Goal: Navigation & Orientation: Find specific page/section

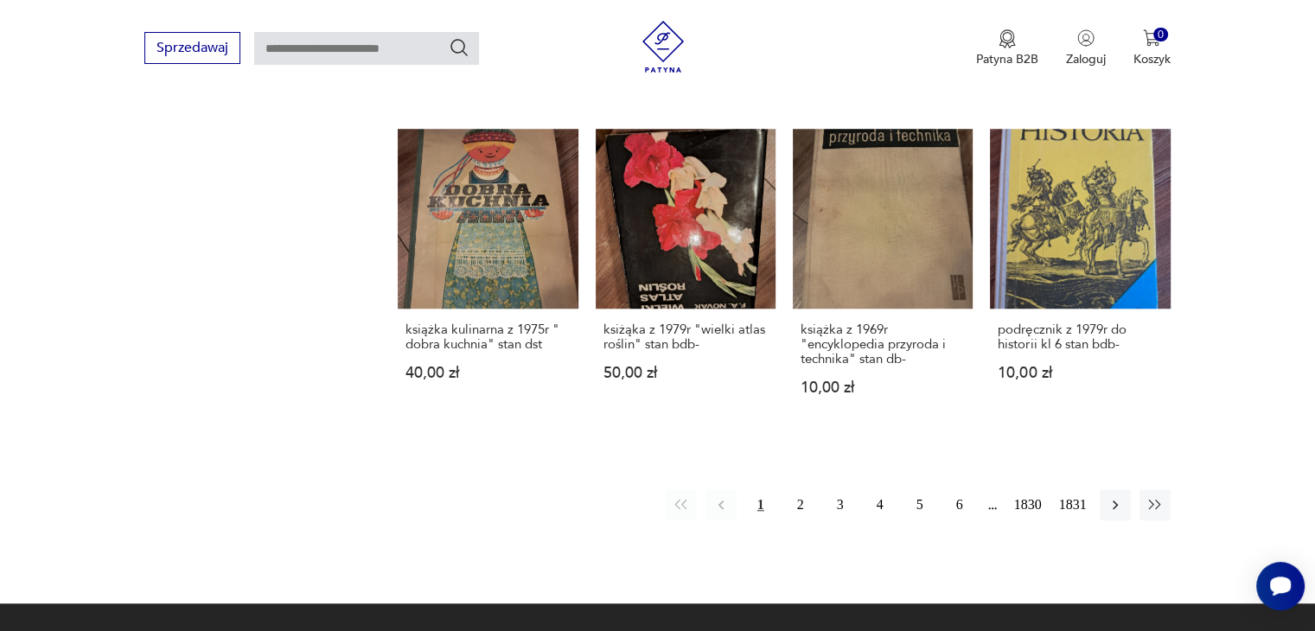
scroll to position [1449, 0]
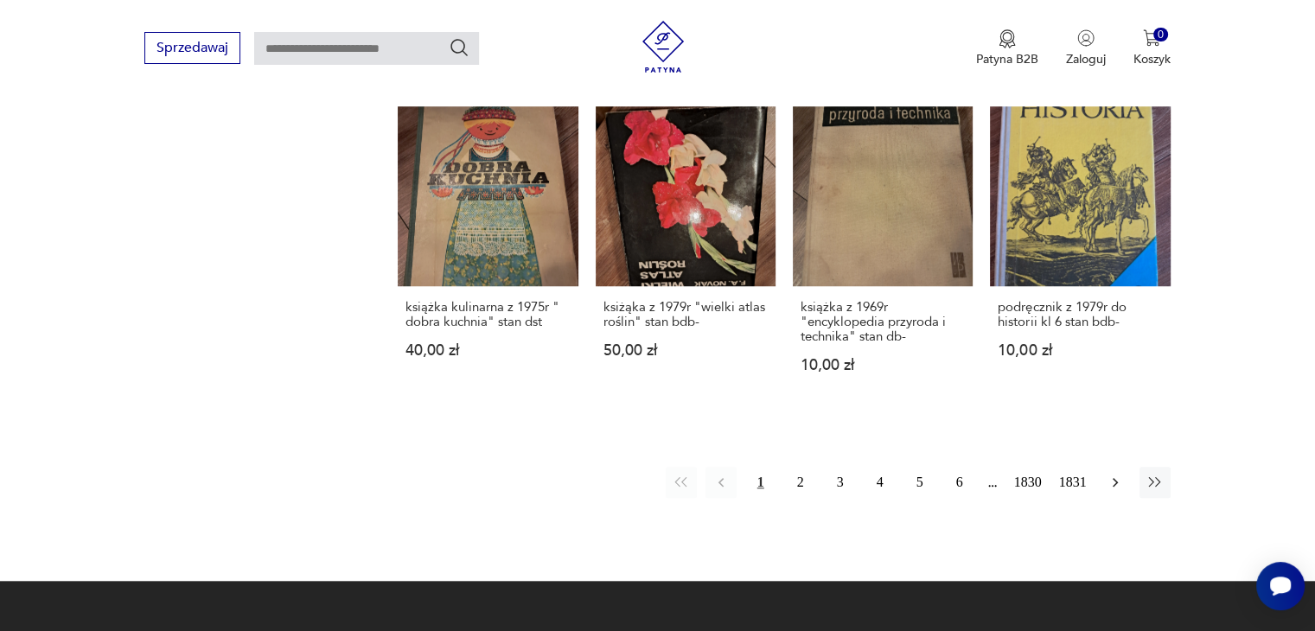
click at [1111, 474] on icon "button" at bounding box center [1114, 482] width 17 height 17
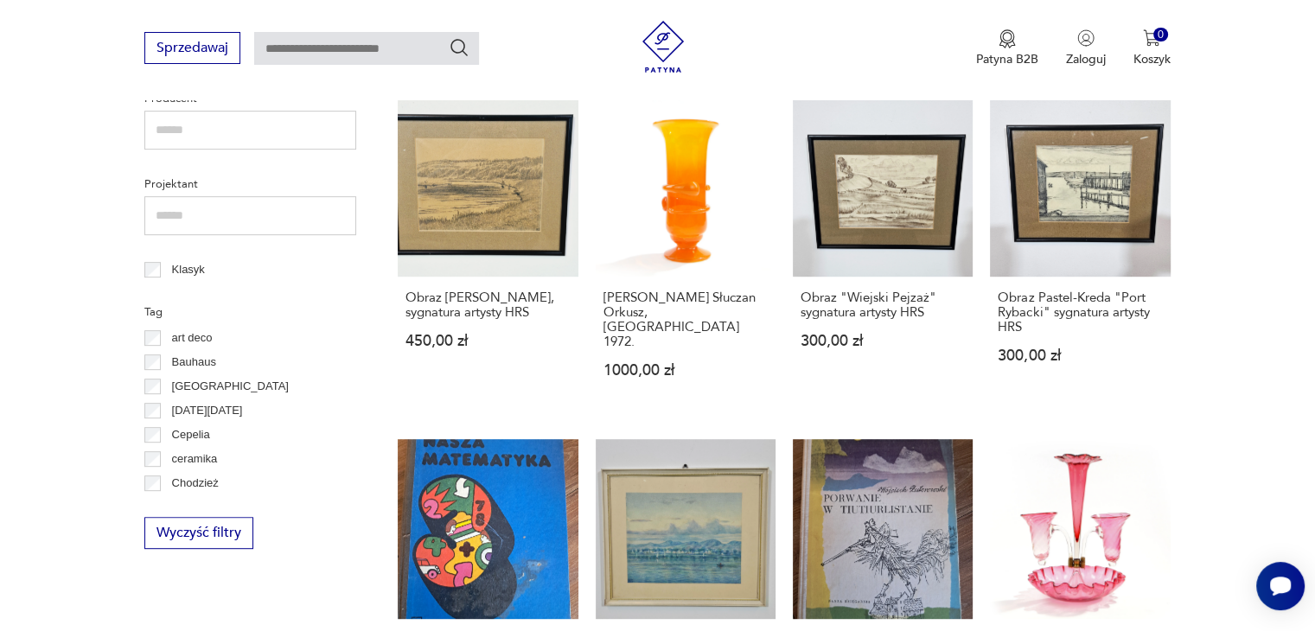
scroll to position [1327, 0]
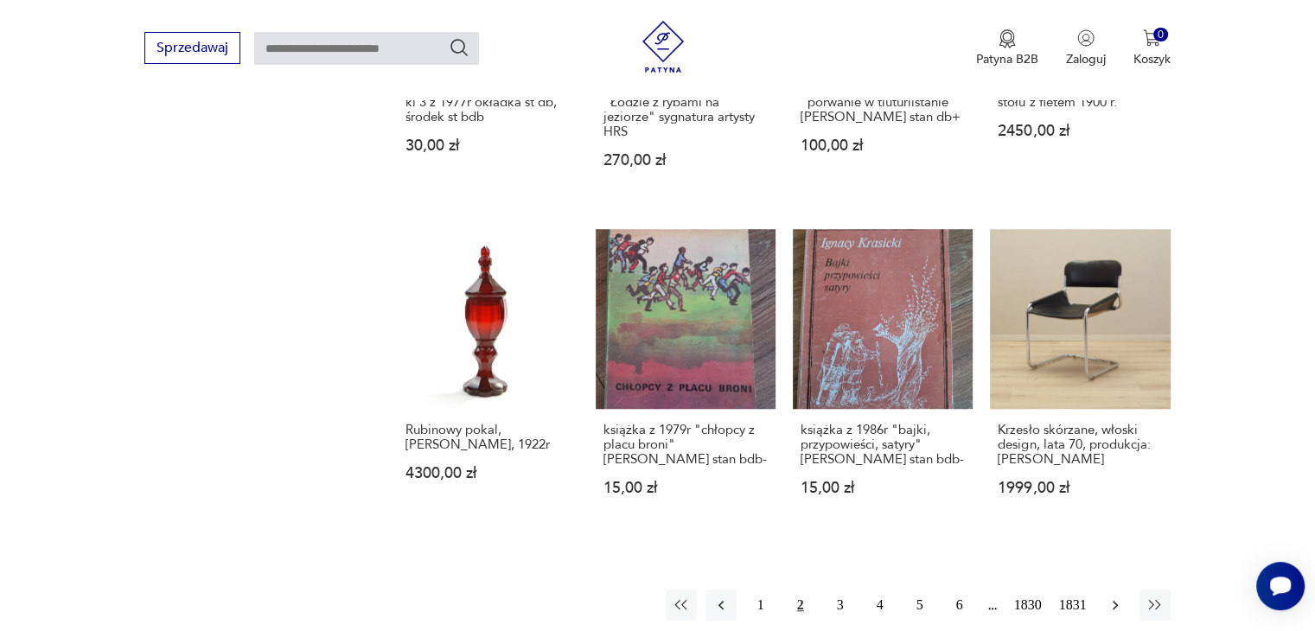
click at [1121, 596] on icon "button" at bounding box center [1114, 604] width 17 height 17
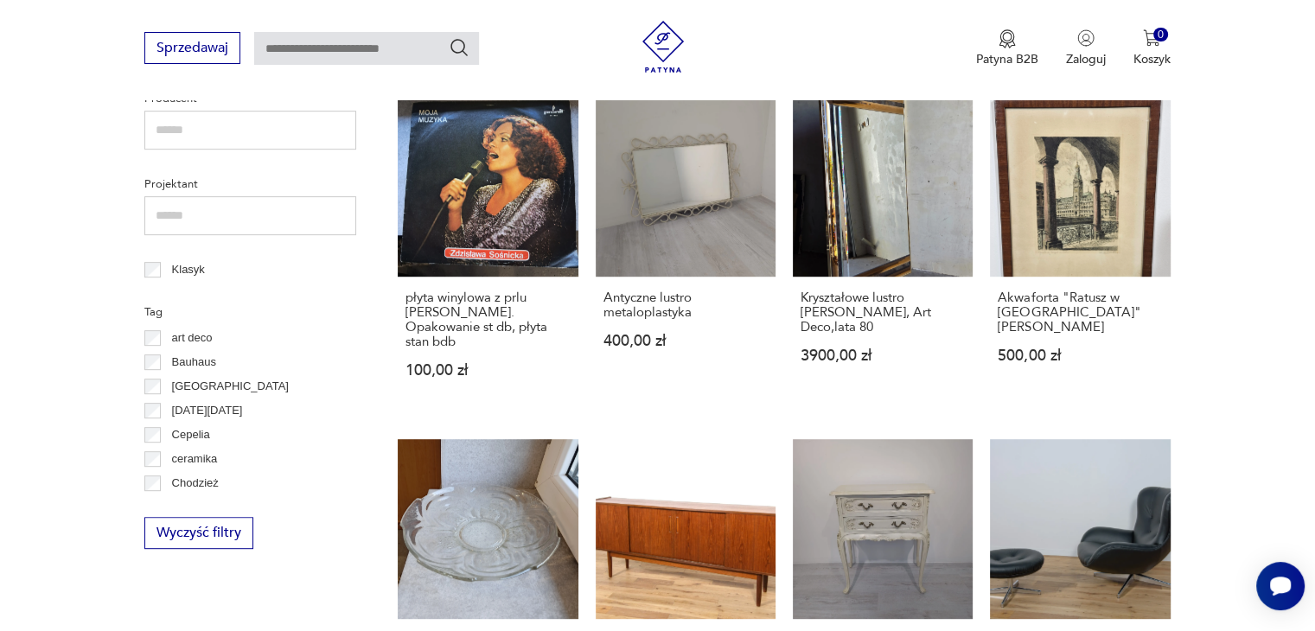
scroll to position [1327, 0]
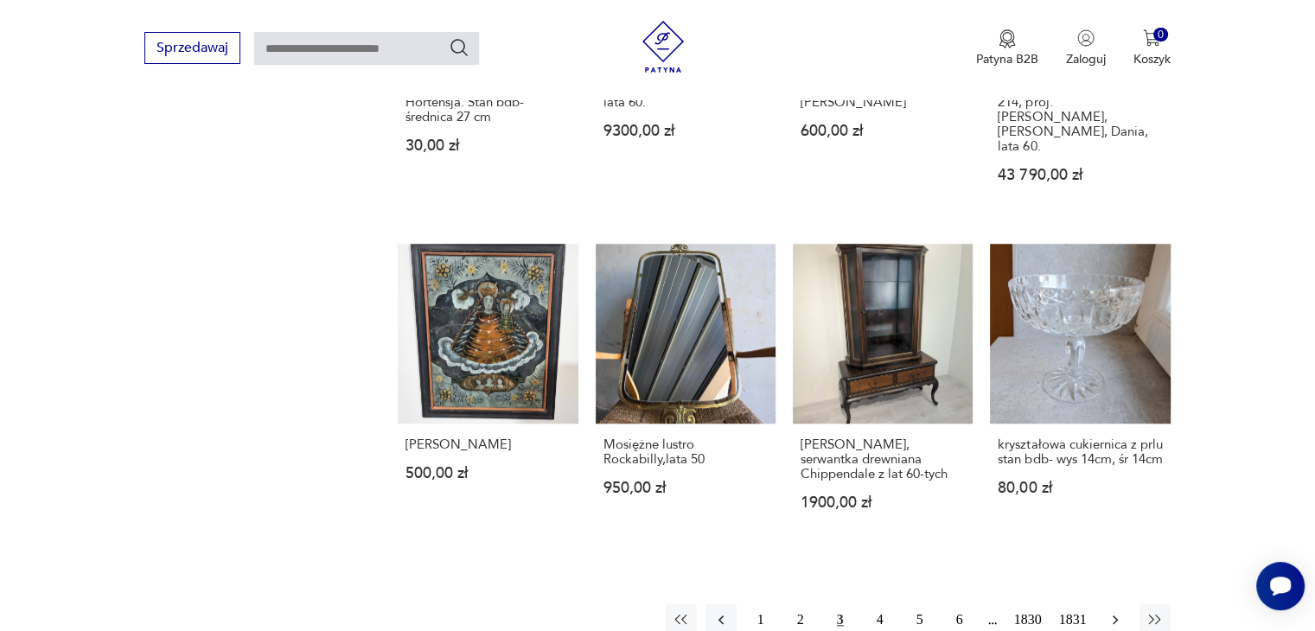
click at [1106, 611] on icon "button" at bounding box center [1114, 619] width 17 height 17
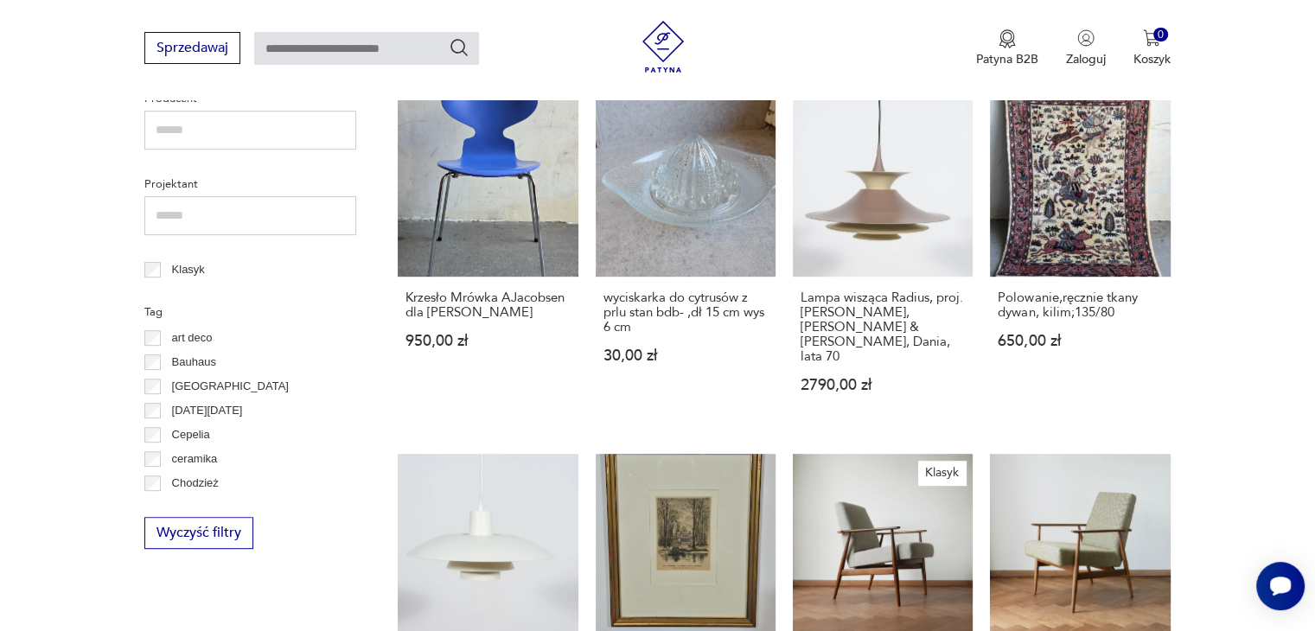
scroll to position [1327, 0]
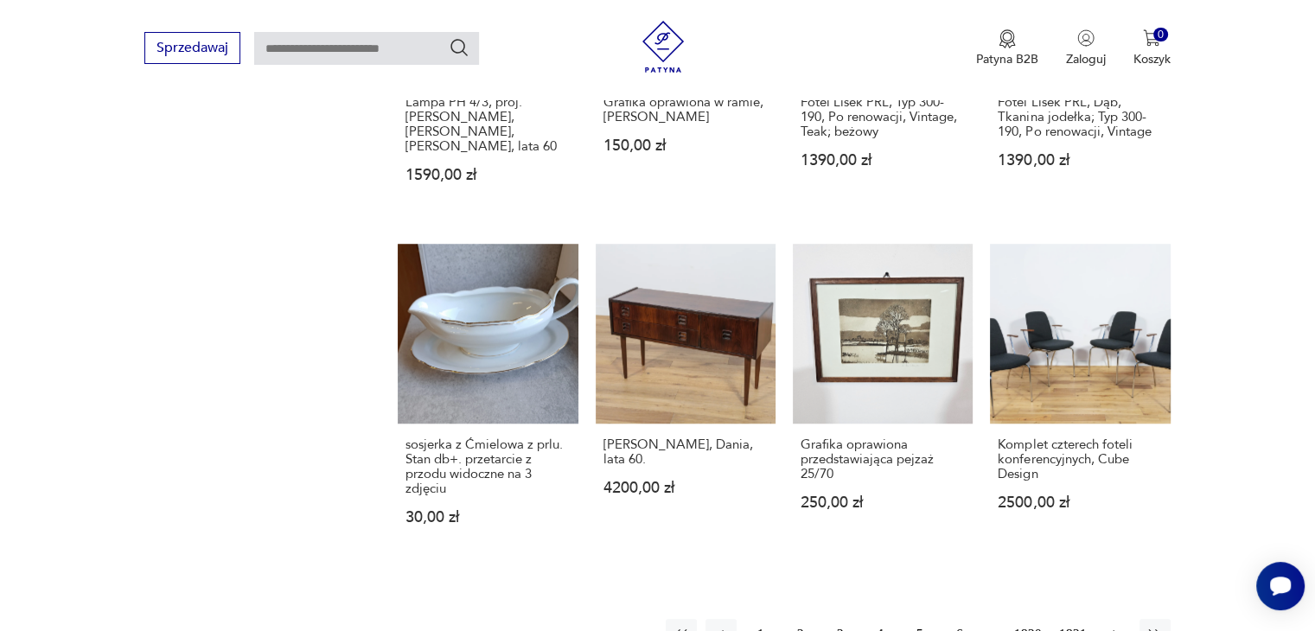
click at [1110, 626] on icon "button" at bounding box center [1114, 634] width 17 height 17
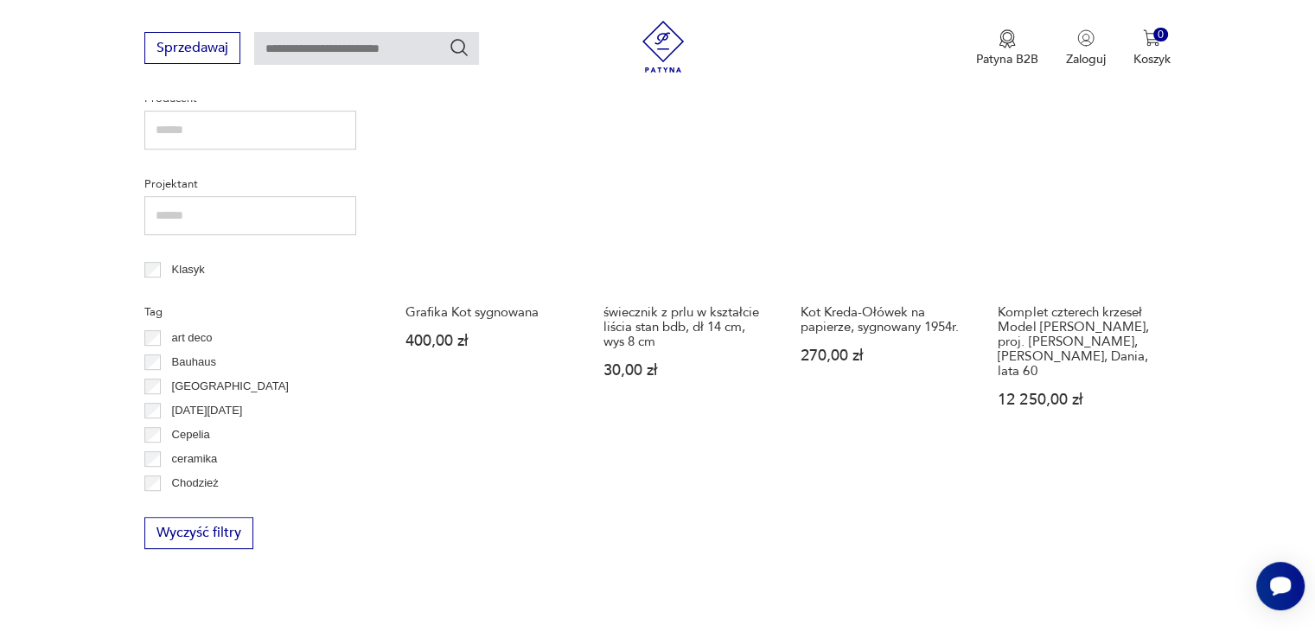
scroll to position [1327, 0]
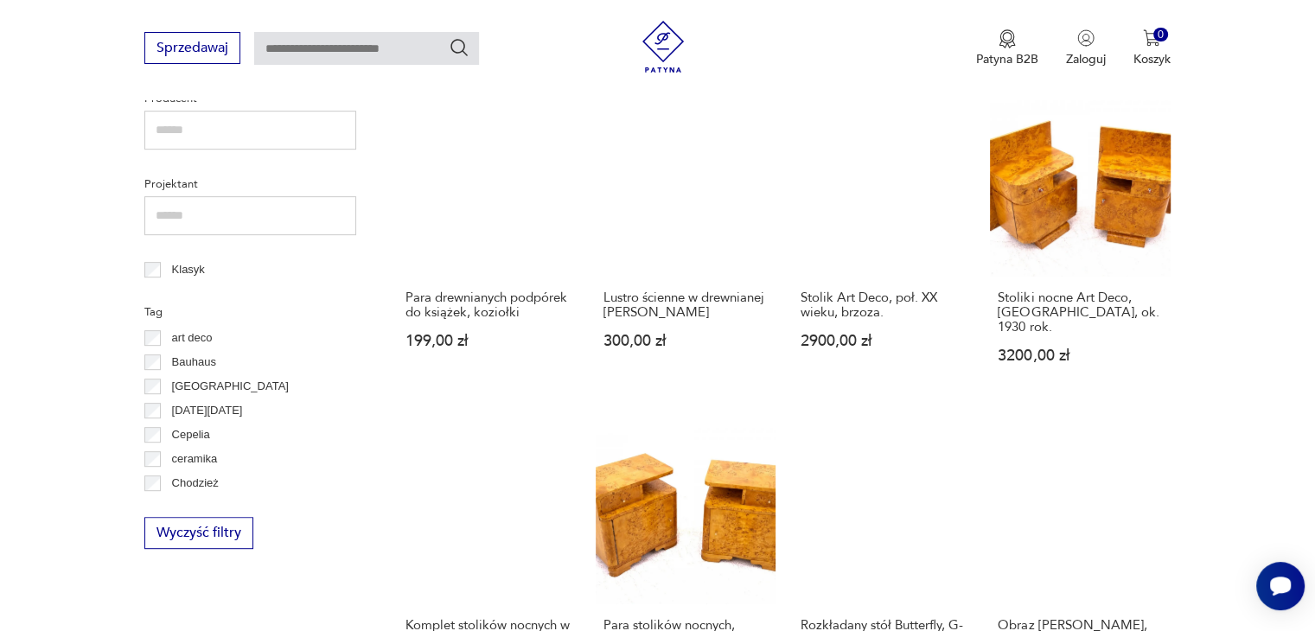
scroll to position [1327, 0]
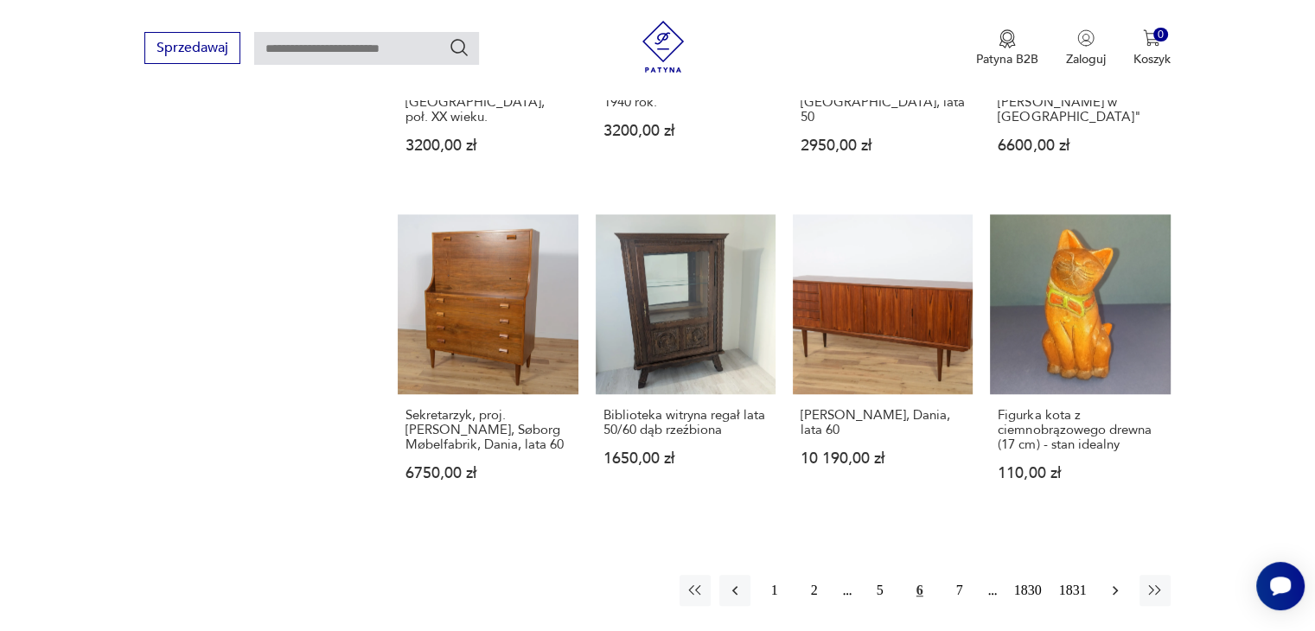
click at [1120, 582] on icon "button" at bounding box center [1114, 590] width 17 height 17
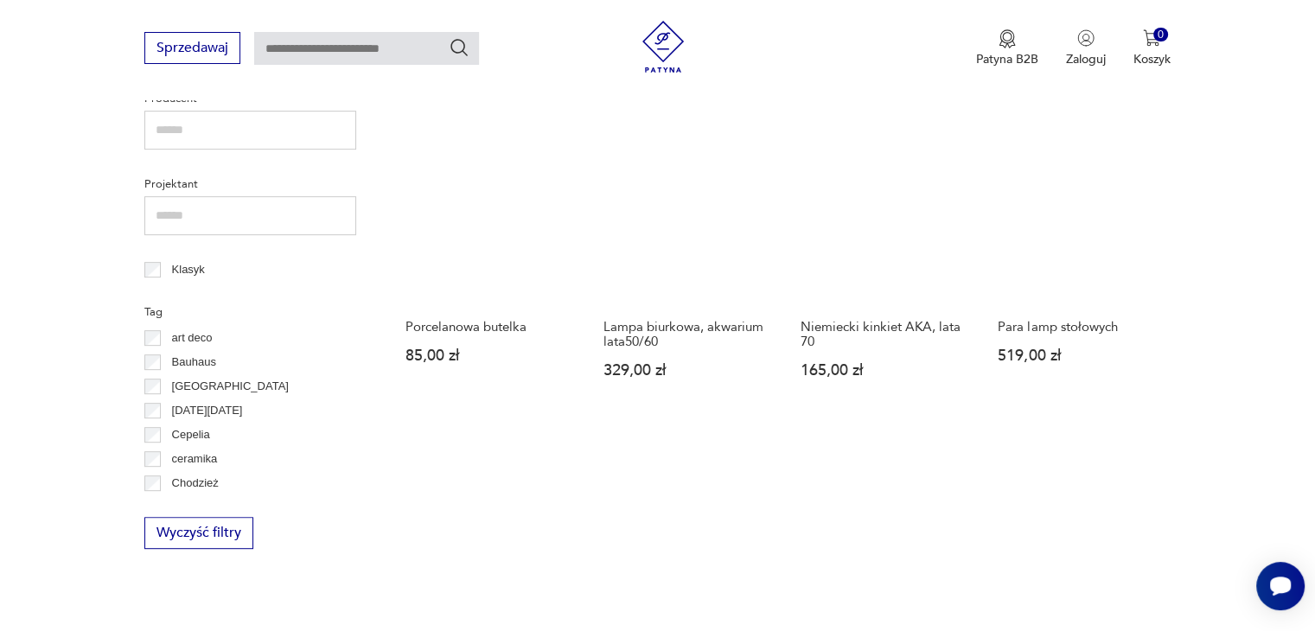
scroll to position [1327, 0]
